Goal: Task Accomplishment & Management: Complete application form

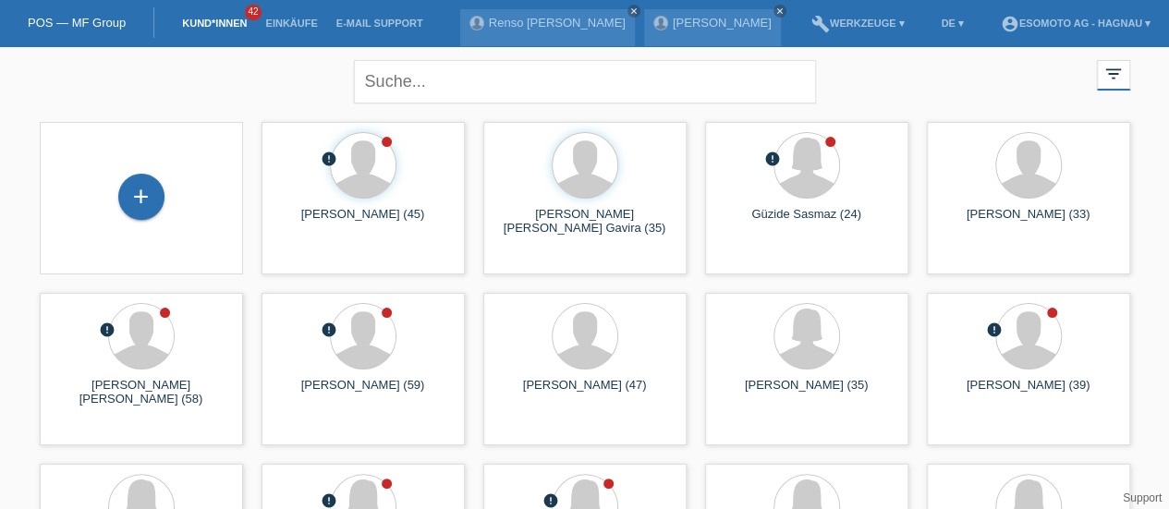
click at [145, 199] on div "+" at bounding box center [141, 197] width 46 height 46
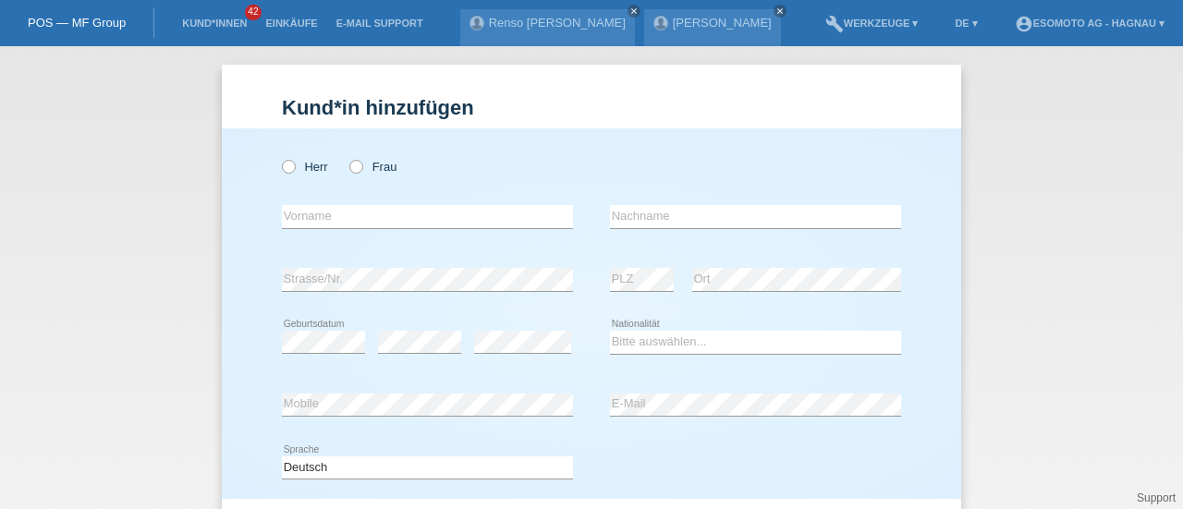
click at [279, 157] on icon at bounding box center [279, 157] width 0 height 0
click at [282, 169] on input "Herr" at bounding box center [288, 166] width 12 height 12
radio input "true"
click at [297, 212] on input "text" at bounding box center [427, 216] width 291 height 23
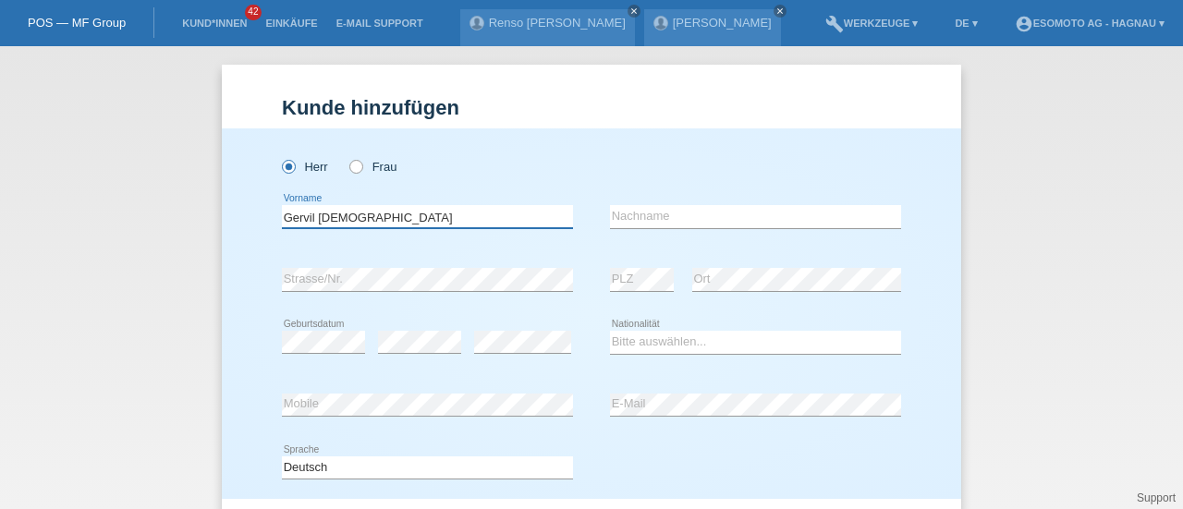
type input "Gervil Dieubenit"
type input "Samedi"
click at [334, 216] on input "Gervil Dieubenit" at bounding box center [427, 216] width 291 height 23
type input "Gervil [DEMOGRAPHIC_DATA] Benit"
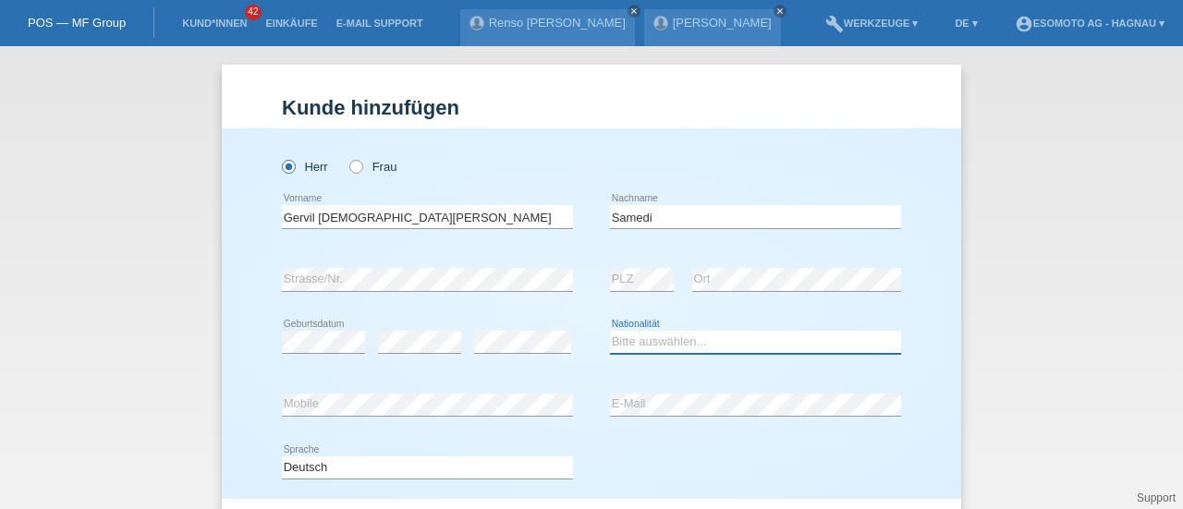
click at [633, 337] on select "Bitte auswählen... Schweiz Deutschland Liechtenstein Österreich ------------ Af…" at bounding box center [755, 342] width 291 height 22
select select "CF"
click at [610, 331] on select "Bitte auswählen... Schweiz Deutschland Liechtenstein Österreich ------------ Af…" at bounding box center [755, 342] width 291 height 22
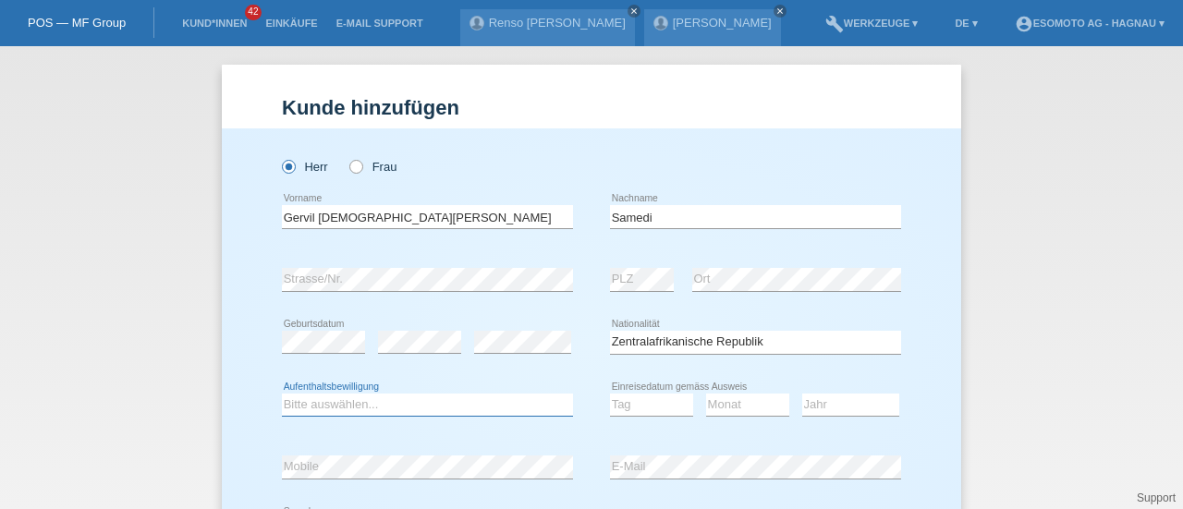
click at [357, 398] on select "Bitte auswählen... C B B - Flüchtlingsstatus Andere" at bounding box center [427, 405] width 291 height 22
select select "B"
click at [282, 394] on select "Bitte auswählen... C B B - Flüchtlingsstatus Andere" at bounding box center [427, 405] width 291 height 22
click at [643, 398] on select "Tag 01 02 03 04 05 06 07 08 09 10 11" at bounding box center [651, 405] width 83 height 22
select select "06"
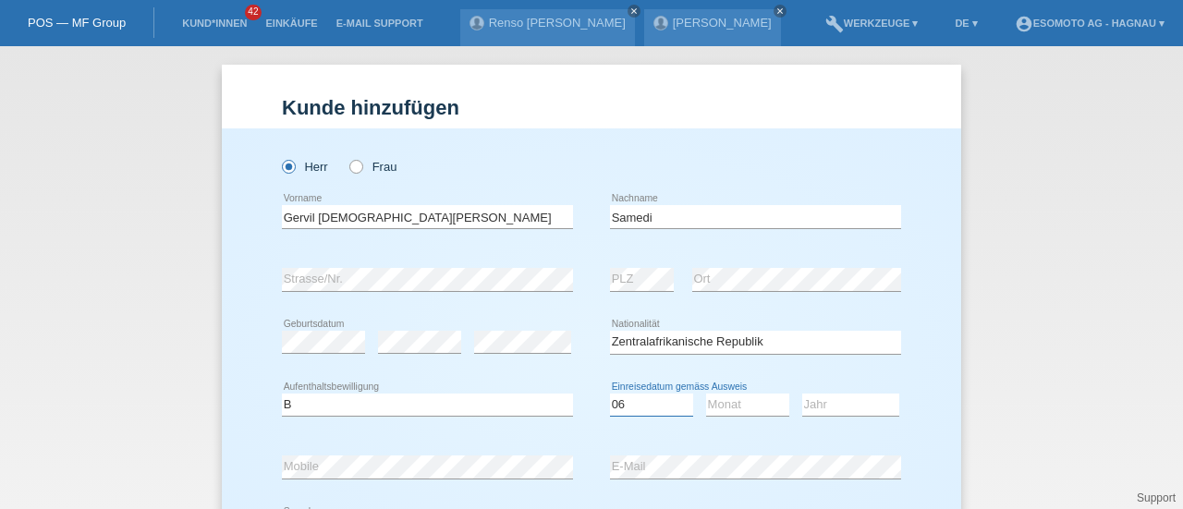
click at [610, 394] on select "Tag 01 02 03 04 05 06 07 08 09 10 11" at bounding box center [651, 405] width 83 height 22
click at [719, 404] on select "Monat 01 02 03 04 05 06 07 08 09 10 11" at bounding box center [747, 405] width 83 height 22
select select "04"
click at [706, 394] on select "Monat 01 02 03 04 05 06 07 08 09 10 11" at bounding box center [747, 405] width 83 height 22
click at [828, 404] on select "Jahr 2025 2024 2023 2022 2021 2020 2019 2018 2017 2016 2015 2014 2013 2012 2011…" at bounding box center [850, 405] width 97 height 22
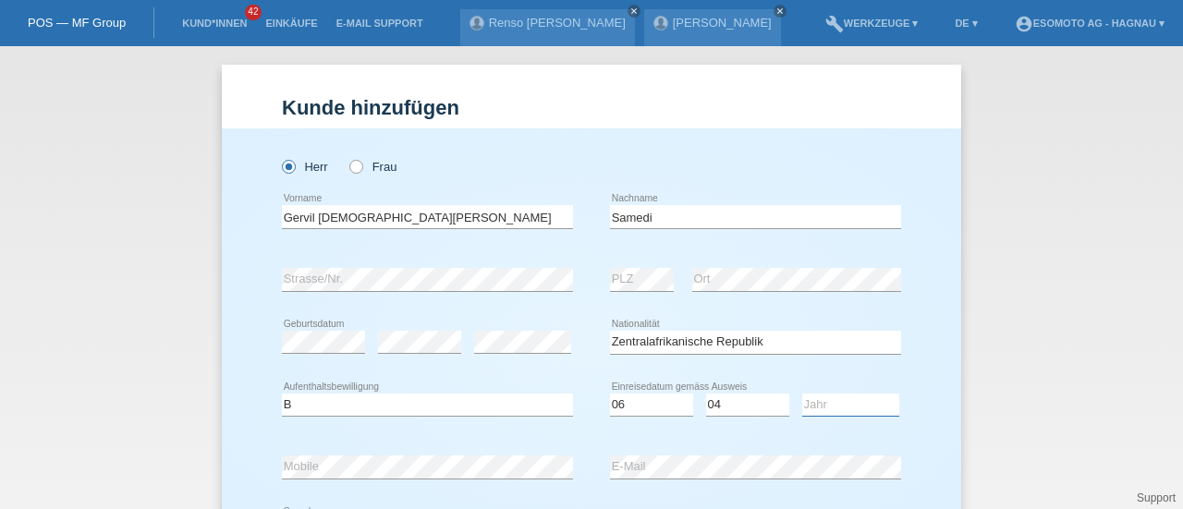
select select "2017"
click at [802, 394] on select "Jahr 2025 2024 2023 2022 2021 2020 2019 2018 2017 2016 2015 2014 2013 2012 2011…" at bounding box center [850, 405] width 97 height 22
click at [399, 479] on div "error Mobile" at bounding box center [427, 467] width 291 height 63
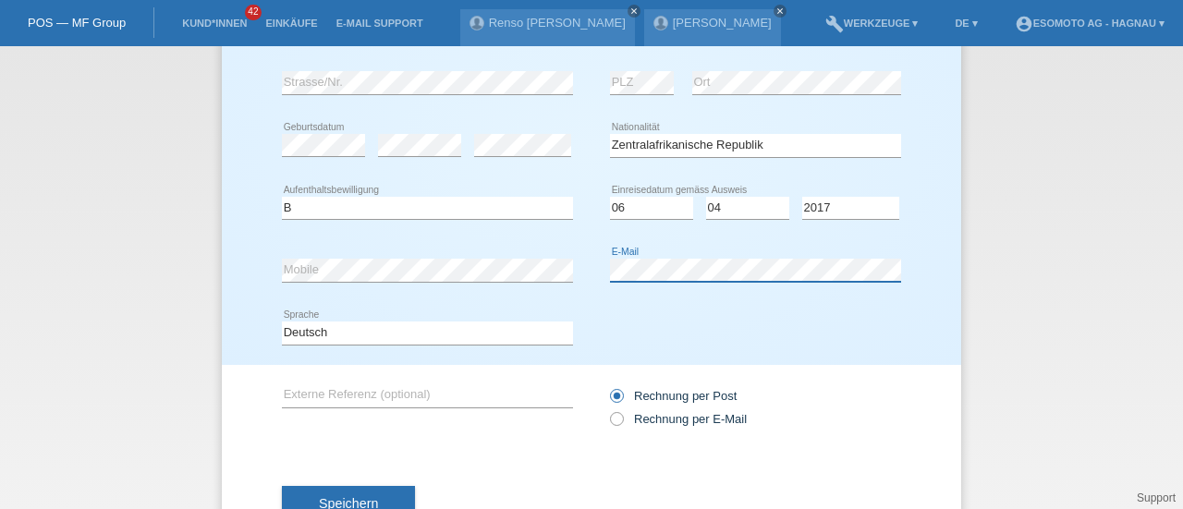
scroll to position [198, 0]
click at [390, 489] on button "Speichern" at bounding box center [348, 502] width 133 height 35
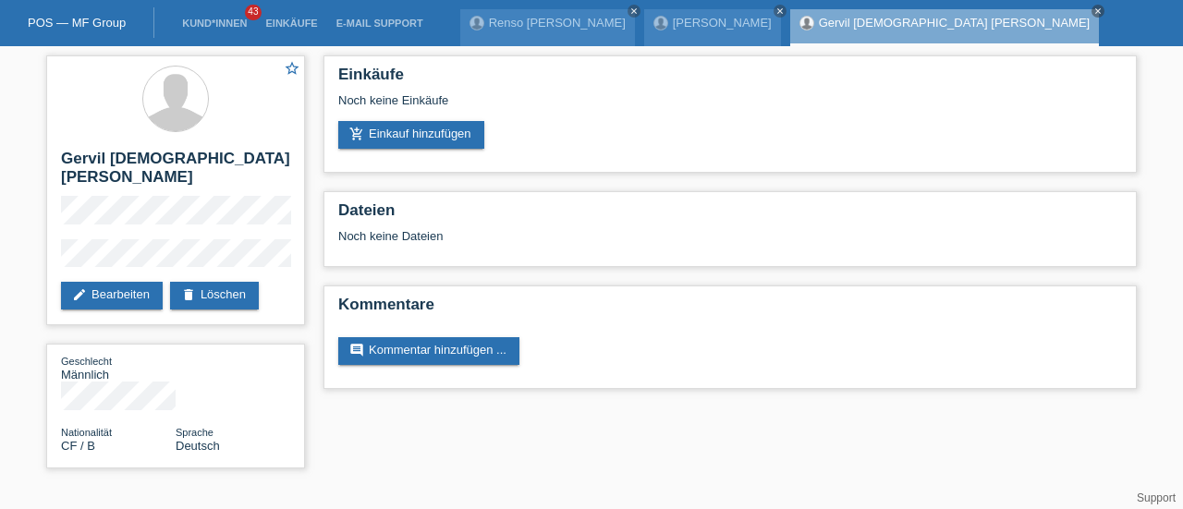
click at [428, 134] on link "add_shopping_cart Einkauf hinzufügen" at bounding box center [411, 135] width 146 height 28
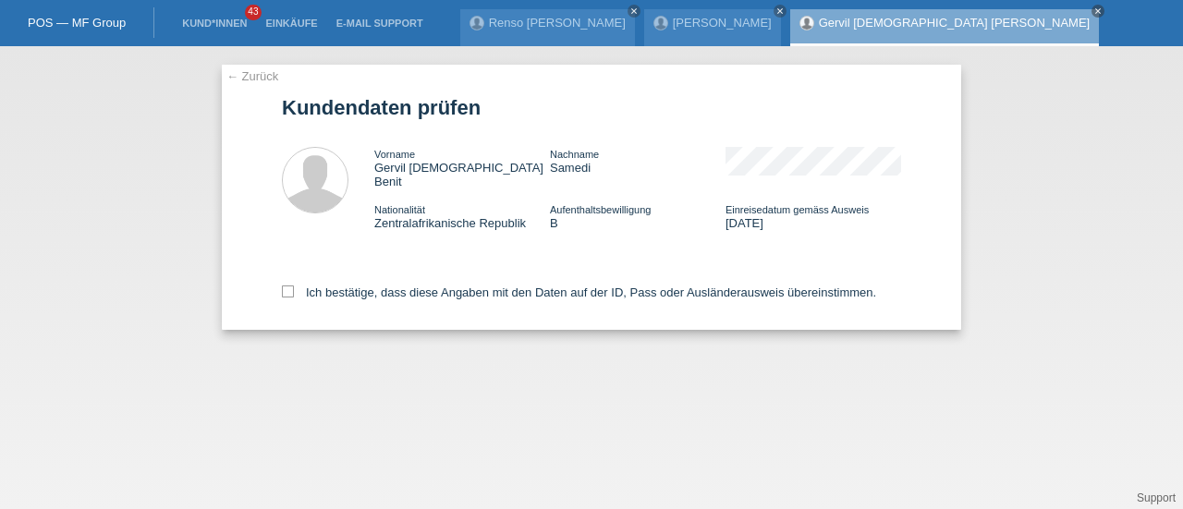
click at [285, 285] on icon at bounding box center [288, 291] width 12 height 12
click at [285, 285] on input "Ich bestätige, dass diese Angaben mit den Daten auf der ID, Pass oder Ausländer…" at bounding box center [288, 291] width 12 height 12
checkbox input "true"
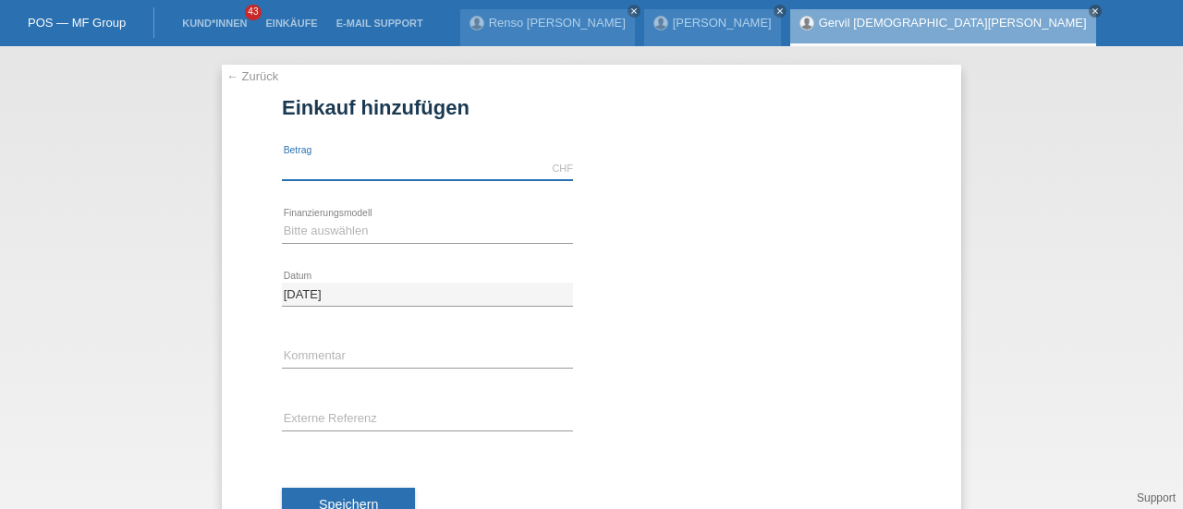
click at [325, 165] on input "text" at bounding box center [427, 168] width 291 height 23
type input "7600.00"
click at [351, 237] on select "Bitte auswählen Fixe Raten Kauf auf Rechnung mit Teilzahlungsoption" at bounding box center [427, 231] width 291 height 22
select select "69"
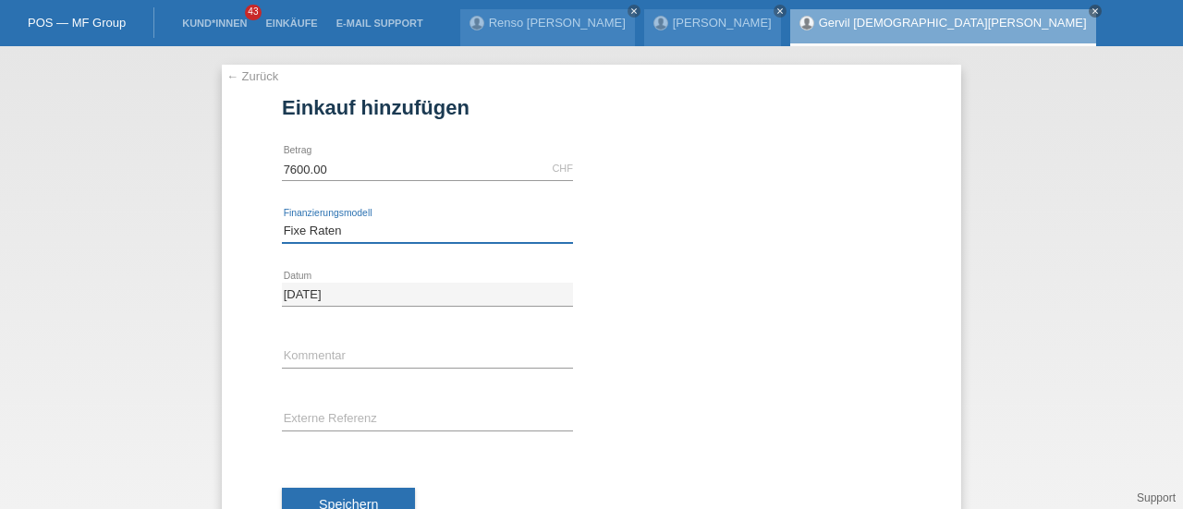
click at [282, 220] on select "Bitte auswählen Fixe Raten Kauf auf Rechnung mit Teilzahlungsoption" at bounding box center [427, 231] width 291 height 22
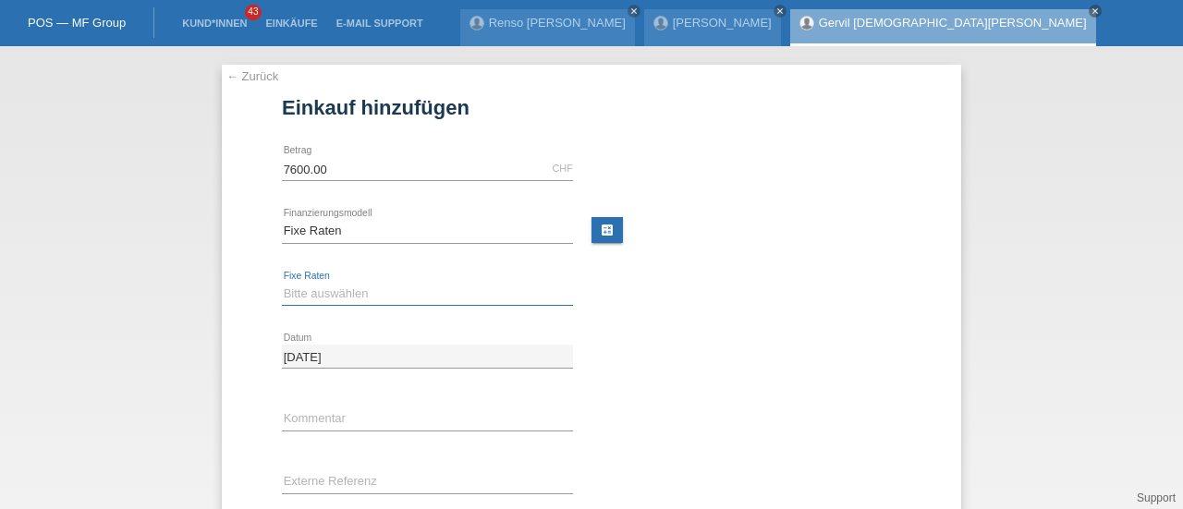
click at [331, 285] on select "Bitte auswählen 12 Raten 24 Raten 36 Raten 48 Raten" at bounding box center [427, 294] width 291 height 22
select select "140"
click at [282, 283] on select "Bitte auswählen 12 Raten 24 Raten 36 Raten 48 Raten" at bounding box center [427, 294] width 291 height 22
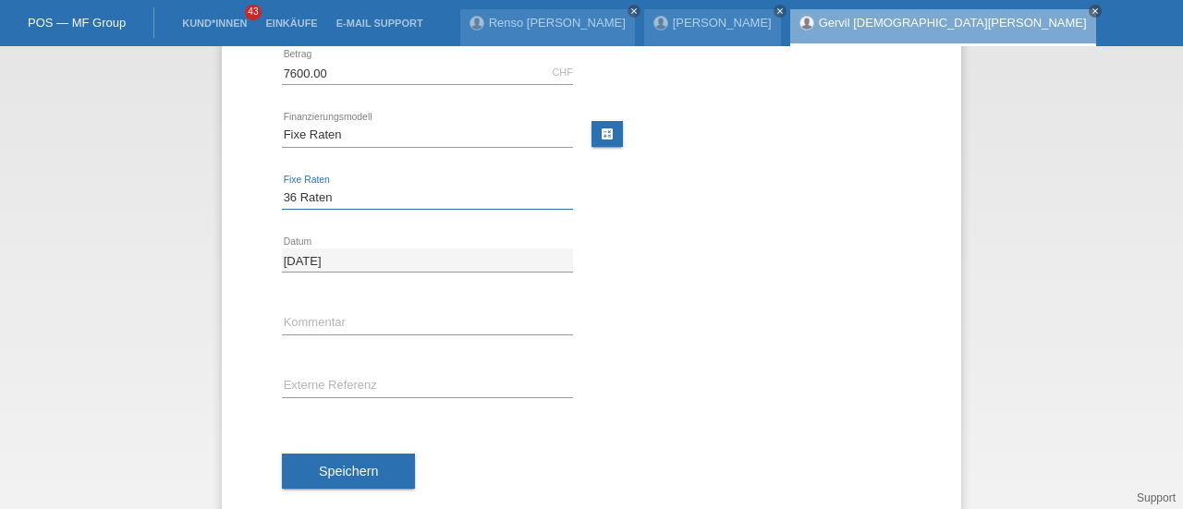
scroll to position [127, 0]
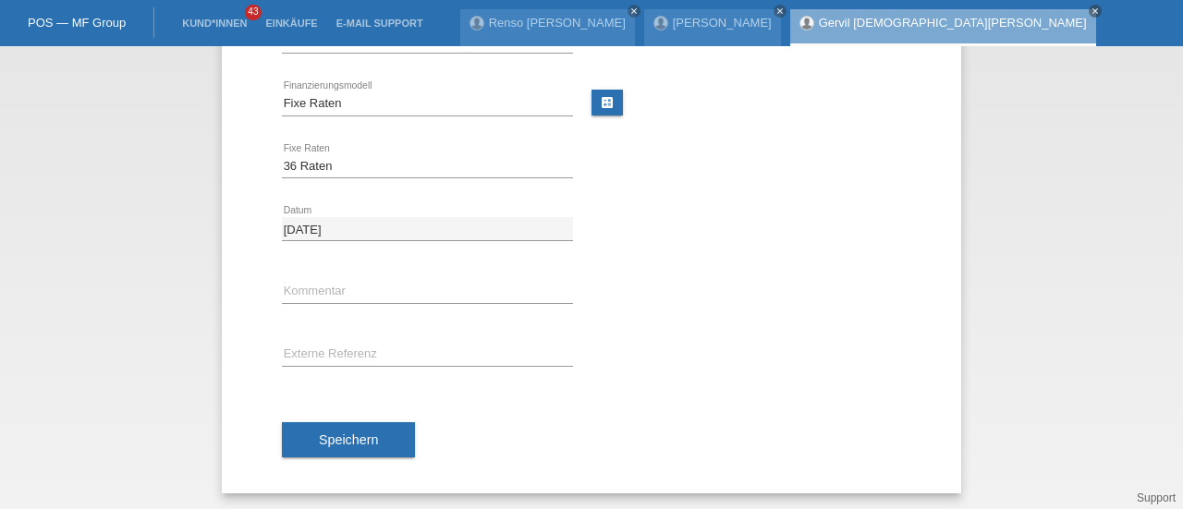
click at [319, 436] on span "Speichern" at bounding box center [348, 439] width 59 height 15
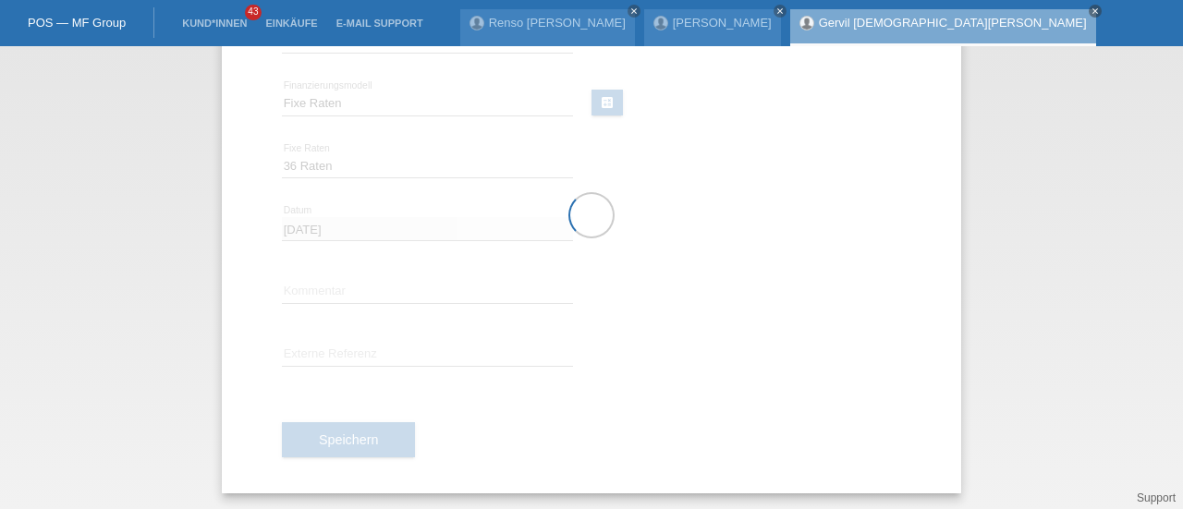
scroll to position [0, 0]
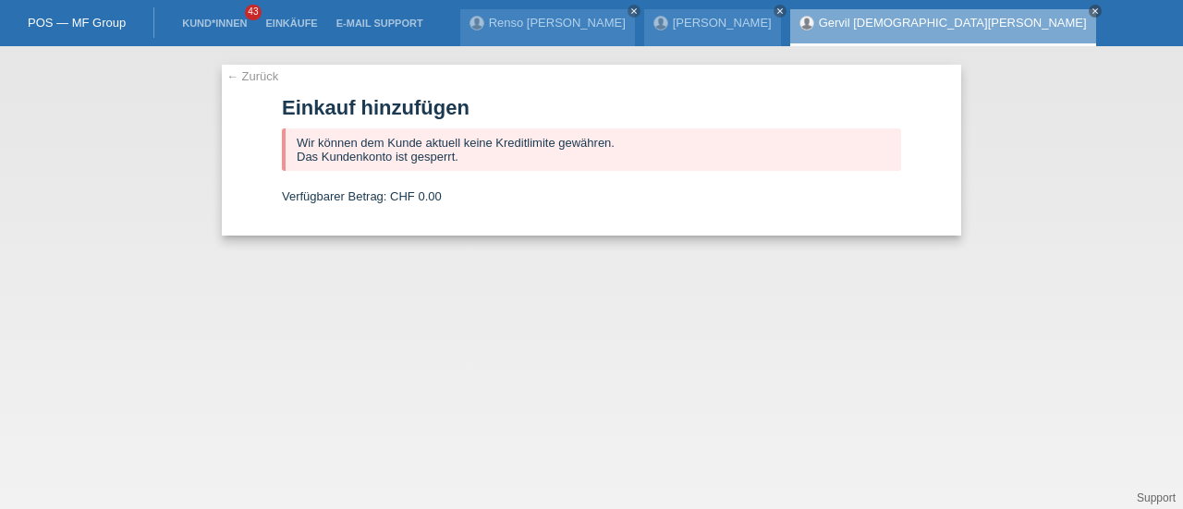
click at [1090, 7] on icon "close" at bounding box center [1094, 10] width 9 height 9
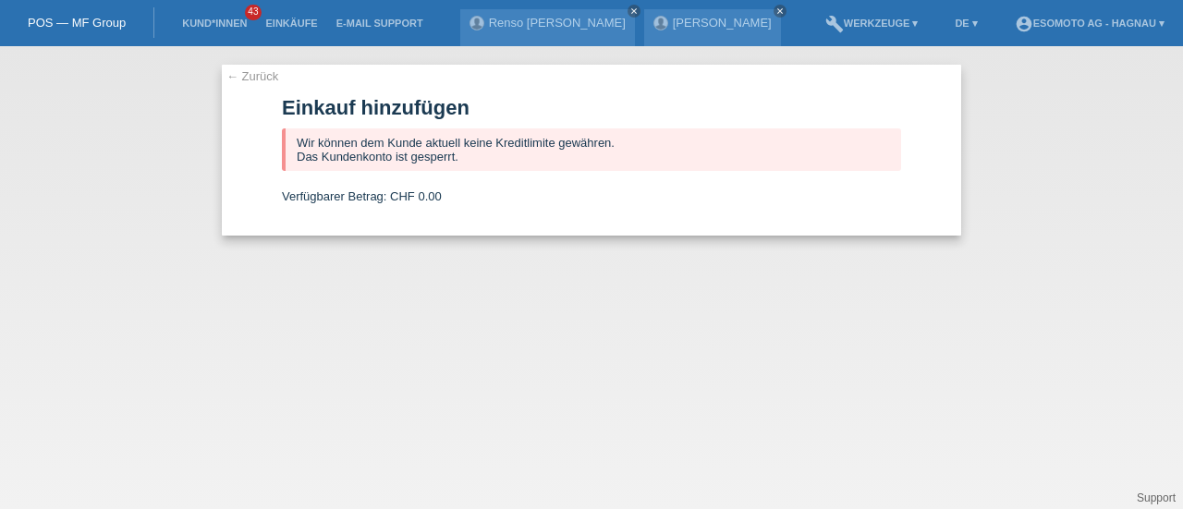
click at [784, 8] on icon "close" at bounding box center [779, 10] width 9 height 9
click at [638, 10] on icon "close" at bounding box center [633, 10] width 9 height 9
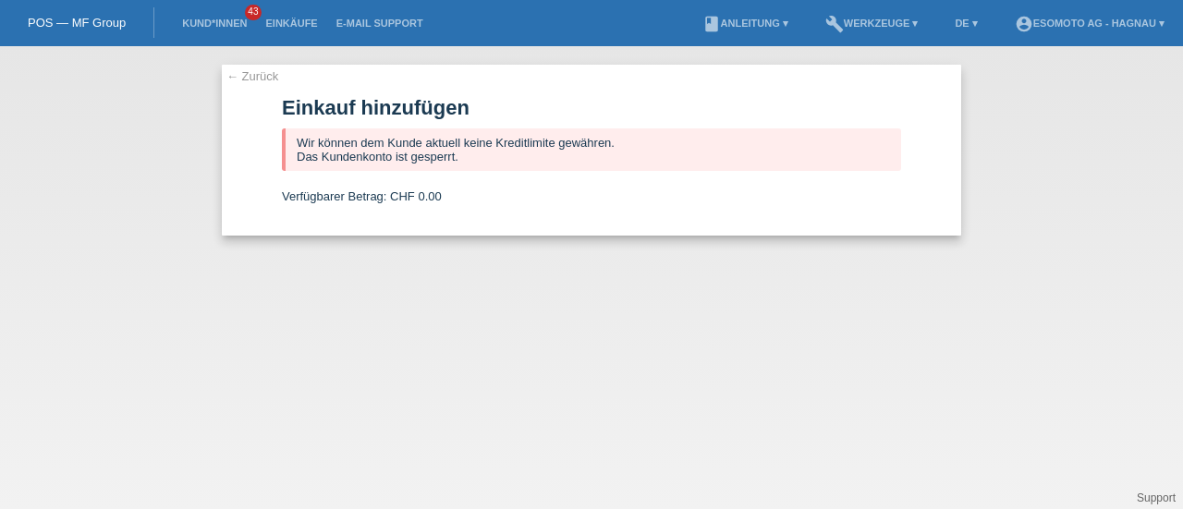
click at [98, 25] on link "POS — MF Group" at bounding box center [77, 23] width 98 height 14
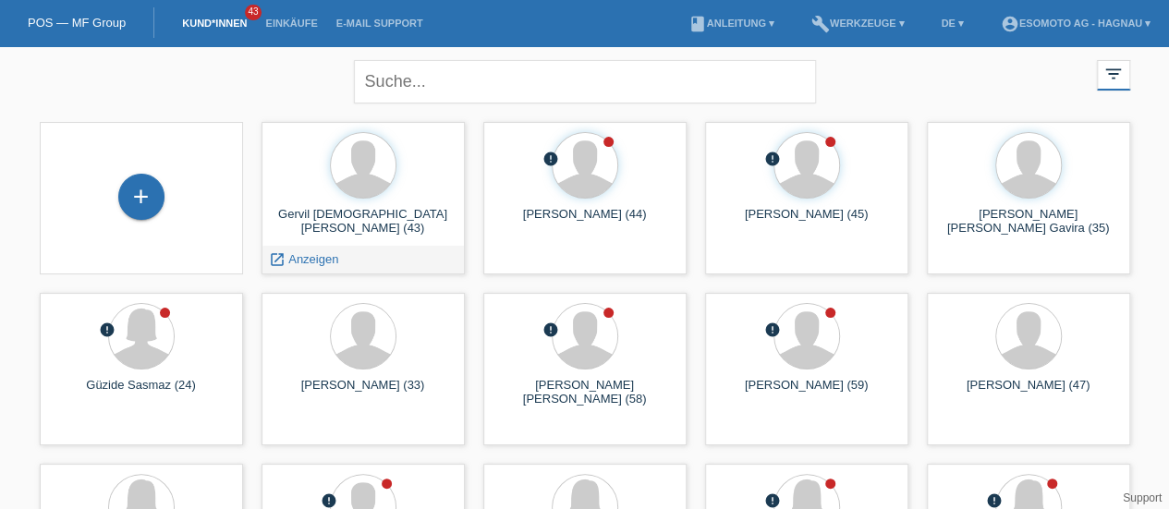
click at [318, 217] on div "Gervil Dieu Benit Samedi (43)" at bounding box center [363, 222] width 174 height 30
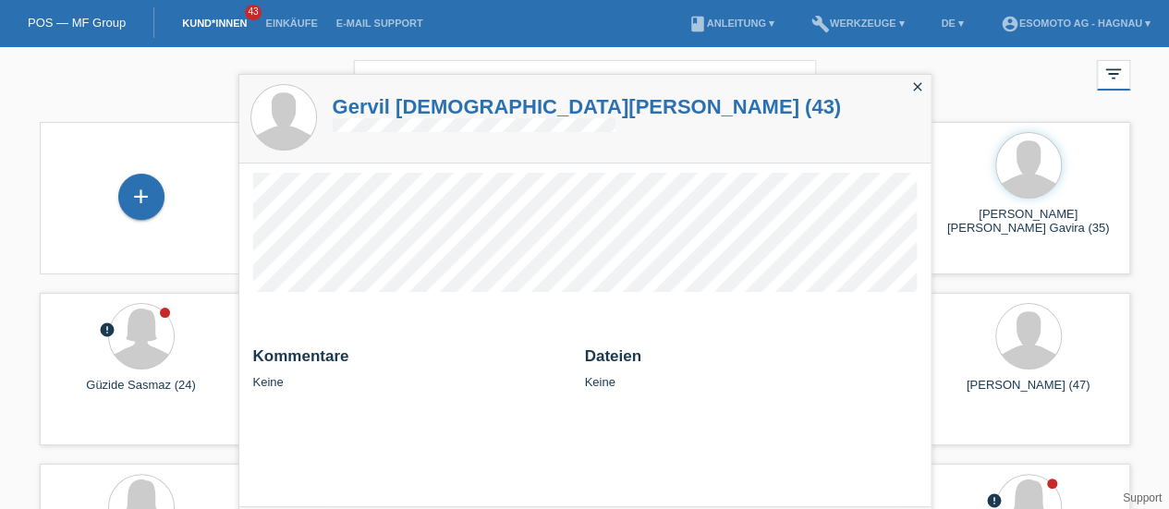
click at [377, 103] on h1 "Gervil Dieu Benit Samedi (43)" at bounding box center [587, 106] width 508 height 23
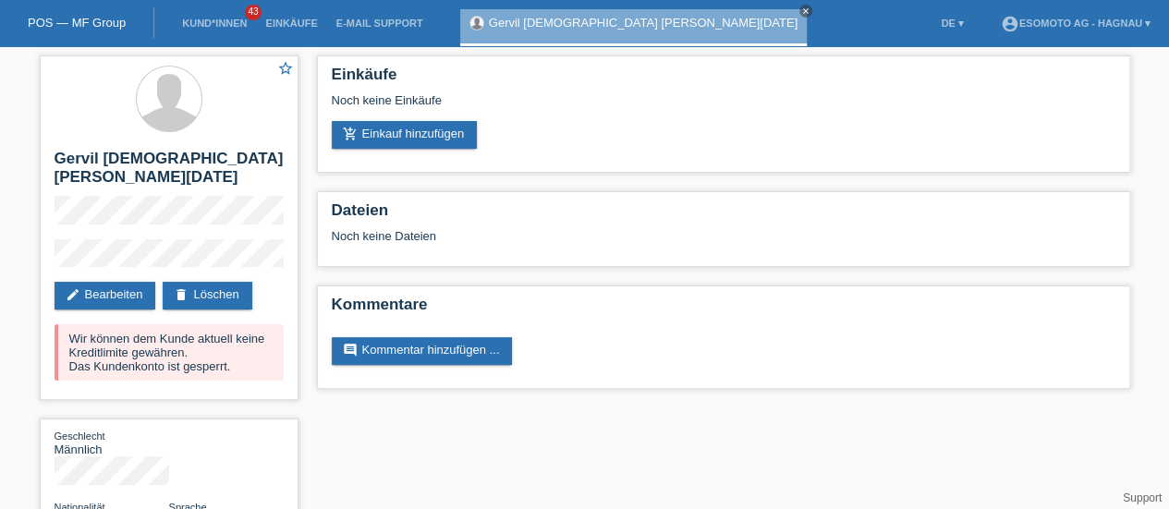
click at [204, 282] on link "delete Löschen" at bounding box center [207, 296] width 89 height 28
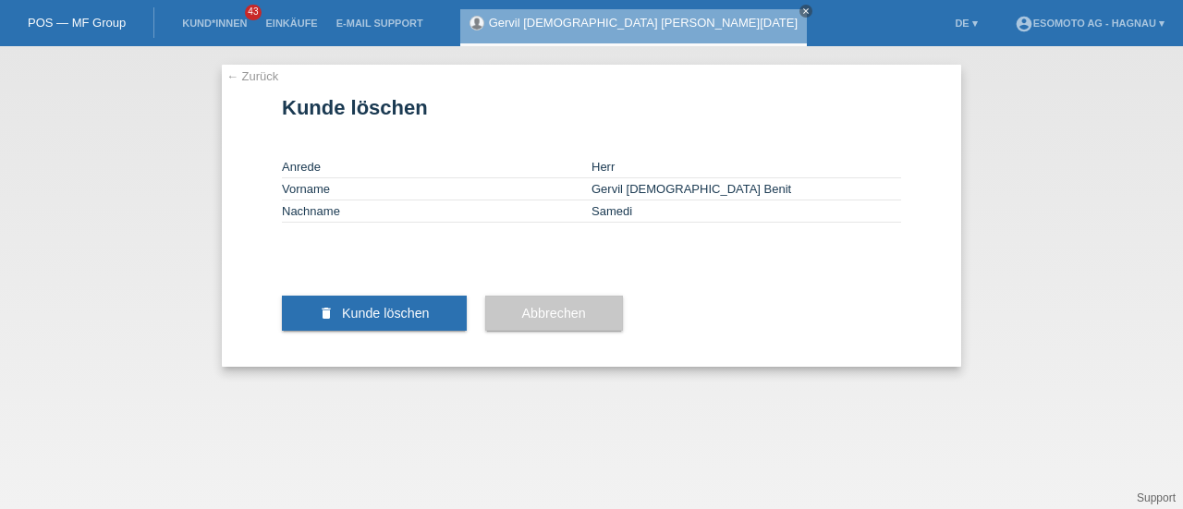
click at [346, 321] on span "Kunde löschen" at bounding box center [386, 313] width 88 height 15
